Goal: Task Accomplishment & Management: Use online tool/utility

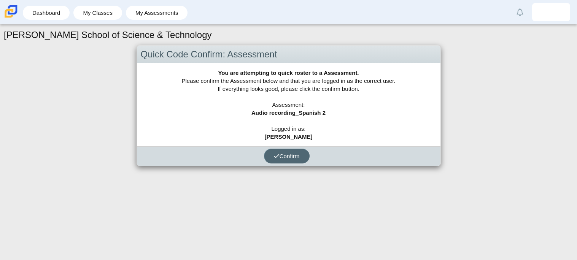
click at [290, 154] on span "Confirm" at bounding box center [287, 156] width 26 height 6
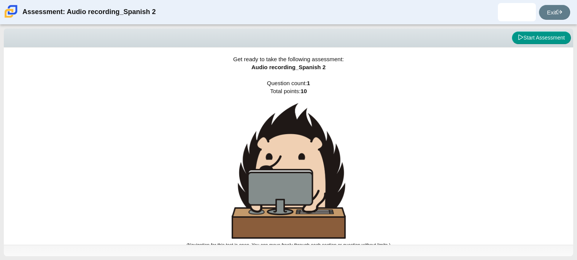
drag, startPoint x: 576, startPoint y: 41, endPoint x: 576, endPoint y: 59, distance: 18.3
click at [576, 59] on div "Viewing Question 0 of 1 in Pacing Mode Start Assessment Get ready to take the f…" at bounding box center [288, 142] width 577 height 235
drag, startPoint x: 576, startPoint y: 51, endPoint x: 576, endPoint y: 76, distance: 24.7
click at [576, 76] on div "Viewing Question 0 of 1 in Pacing Mode Start Assessment Get ready to take the f…" at bounding box center [288, 142] width 577 height 235
click at [524, 35] on button "Start Assessment" at bounding box center [541, 38] width 59 height 13
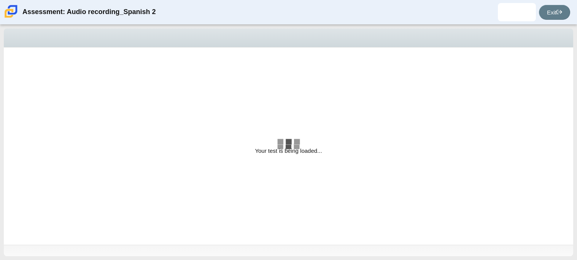
select select "629d6dd1-9675-4bc8-a65d-04cc20bcab32"
